Goal: Task Accomplishment & Management: Use online tool/utility

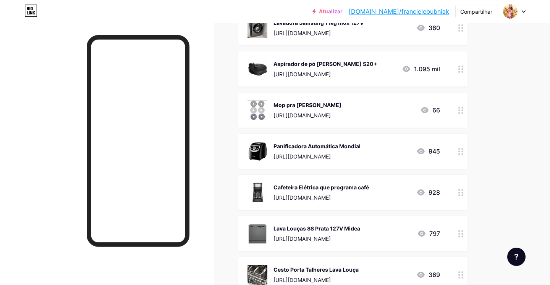
scroll to position [404, 0]
click at [260, 236] on img at bounding box center [257, 234] width 20 height 20
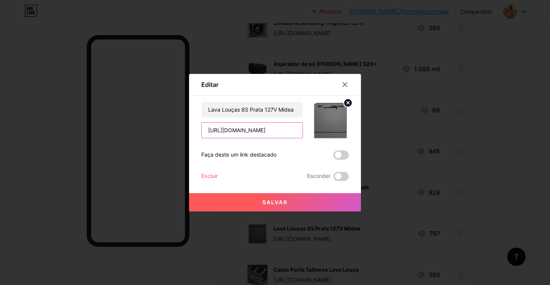
drag, startPoint x: 284, startPoint y: 132, endPoint x: 174, endPoint y: 121, distance: 110.9
click at [174, 121] on div "Editar Contente YouTube Reproduza vídeos do YouTube sem sair da sua página. ADI…" at bounding box center [275, 142] width 550 height 285
click at [347, 82] on icon at bounding box center [345, 85] width 6 height 6
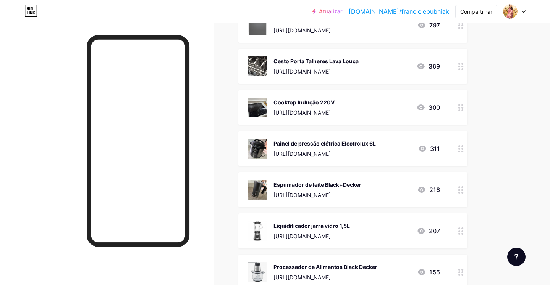
scroll to position [616, 0]
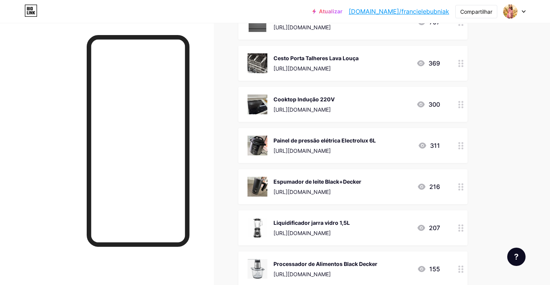
click at [263, 144] on img at bounding box center [257, 146] width 20 height 20
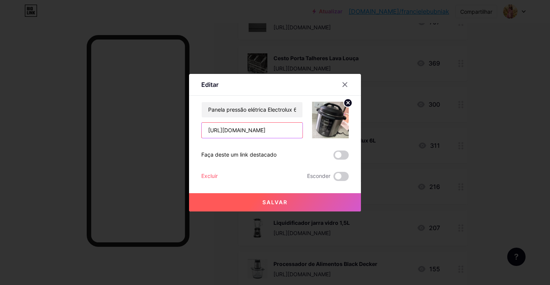
drag, startPoint x: 283, startPoint y: 135, endPoint x: 187, endPoint y: 121, distance: 96.8
click at [187, 121] on div "Editar Contente YouTube Reproduza vídeos do YouTube sem sair da sua página. ADI…" at bounding box center [275, 142] width 550 height 285
click at [347, 82] on icon at bounding box center [345, 85] width 6 height 6
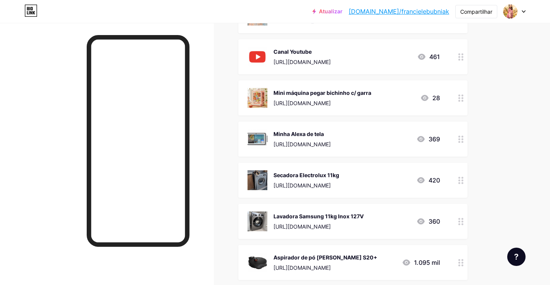
scroll to position [210, 0]
click at [260, 137] on img at bounding box center [257, 139] width 20 height 20
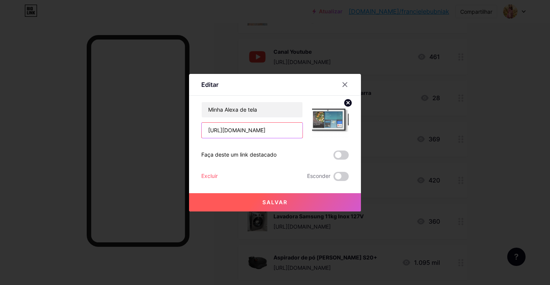
drag, startPoint x: 284, startPoint y: 130, endPoint x: 169, endPoint y: 124, distance: 114.6
click at [169, 125] on div "Editar Contente YouTube Reproduza vídeos do YouTube sem sair da sua página. ADI…" at bounding box center [275, 142] width 550 height 285
click at [347, 83] on icon at bounding box center [345, 84] width 4 height 4
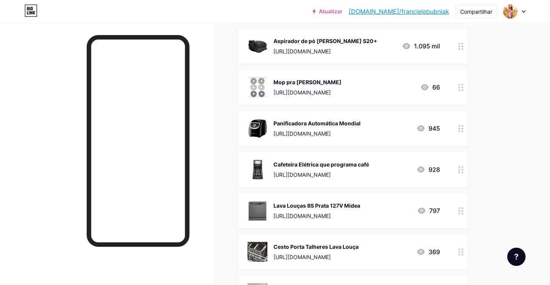
scroll to position [451, 0]
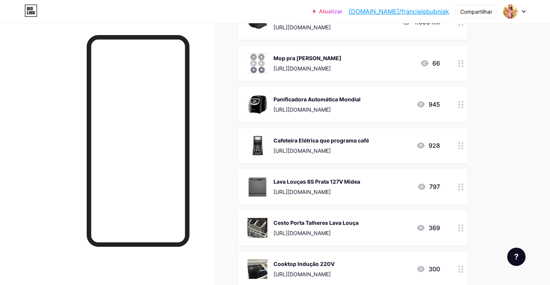
click at [267, 143] on img at bounding box center [257, 146] width 20 height 20
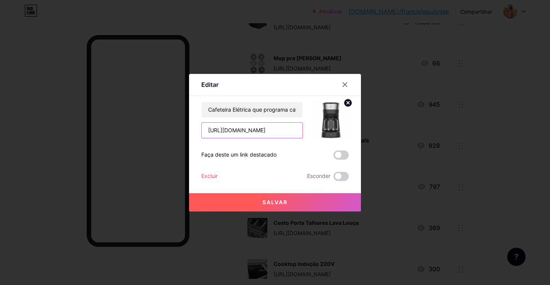
drag, startPoint x: 265, startPoint y: 131, endPoint x: 135, endPoint y: 126, distance: 129.5
click at [135, 126] on div "Editar Contente YouTube Reproduza vídeos do YouTube sem sair da sua página. ADI…" at bounding box center [275, 142] width 550 height 285
click at [346, 81] on div at bounding box center [345, 85] width 14 height 14
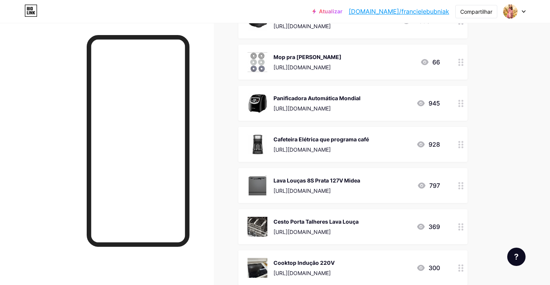
scroll to position [453, 0]
click at [271, 111] on div "Panificadora Automática Mondial [URL][DOMAIN_NAME]" at bounding box center [303, 103] width 113 height 20
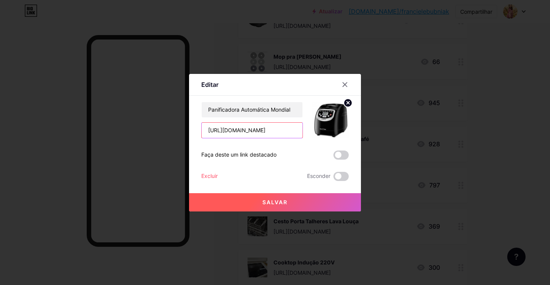
drag, startPoint x: 287, startPoint y: 131, endPoint x: 175, endPoint y: 120, distance: 112.0
click at [175, 120] on div "Editar Contente YouTube Reproduza vídeos do YouTube sem sair da sua página. ADI…" at bounding box center [275, 142] width 550 height 285
click at [345, 86] on icon at bounding box center [345, 85] width 6 height 6
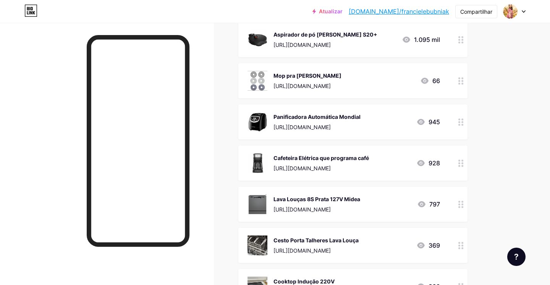
scroll to position [433, 0]
click at [252, 43] on img at bounding box center [257, 40] width 20 height 20
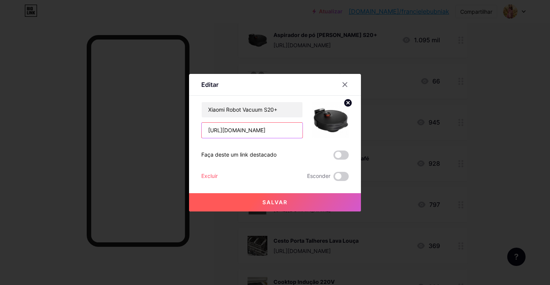
click at [285, 133] on input "[URL][DOMAIN_NAME]" at bounding box center [252, 130] width 101 height 15
click at [345, 83] on icon at bounding box center [345, 85] width 6 height 6
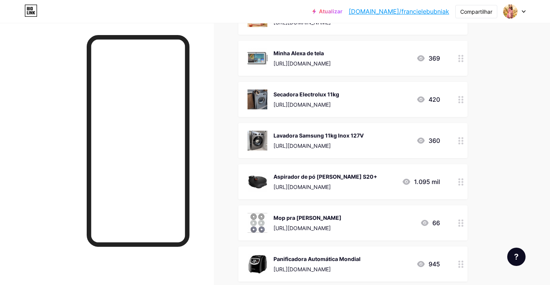
scroll to position [178, 0]
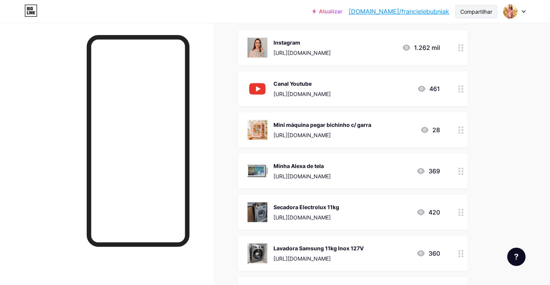
click at [471, 13] on font "Compartilhar" at bounding box center [476, 11] width 32 height 6
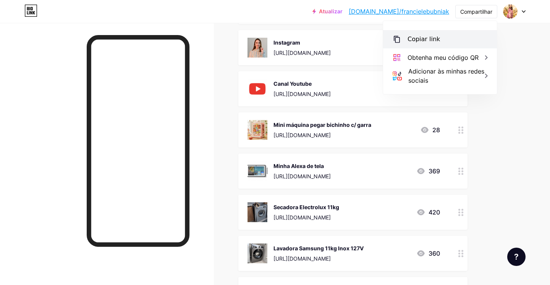
click at [427, 40] on font "Copiar link" at bounding box center [423, 38] width 32 height 7
click at [416, 33] on div "Copiar link" at bounding box center [440, 39] width 114 height 18
